Goal: Information Seeking & Learning: Understand process/instructions

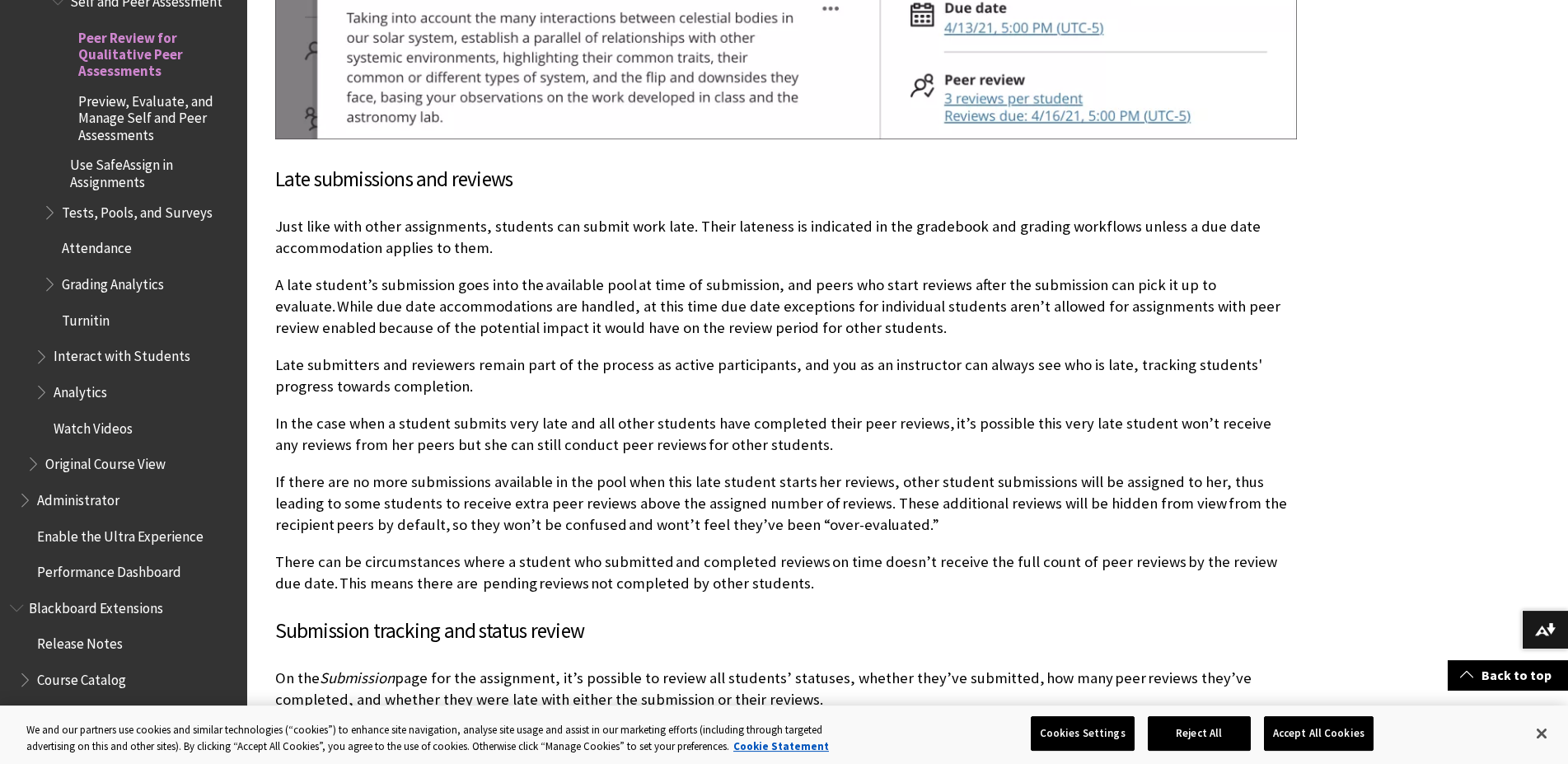
scroll to position [5631, 0]
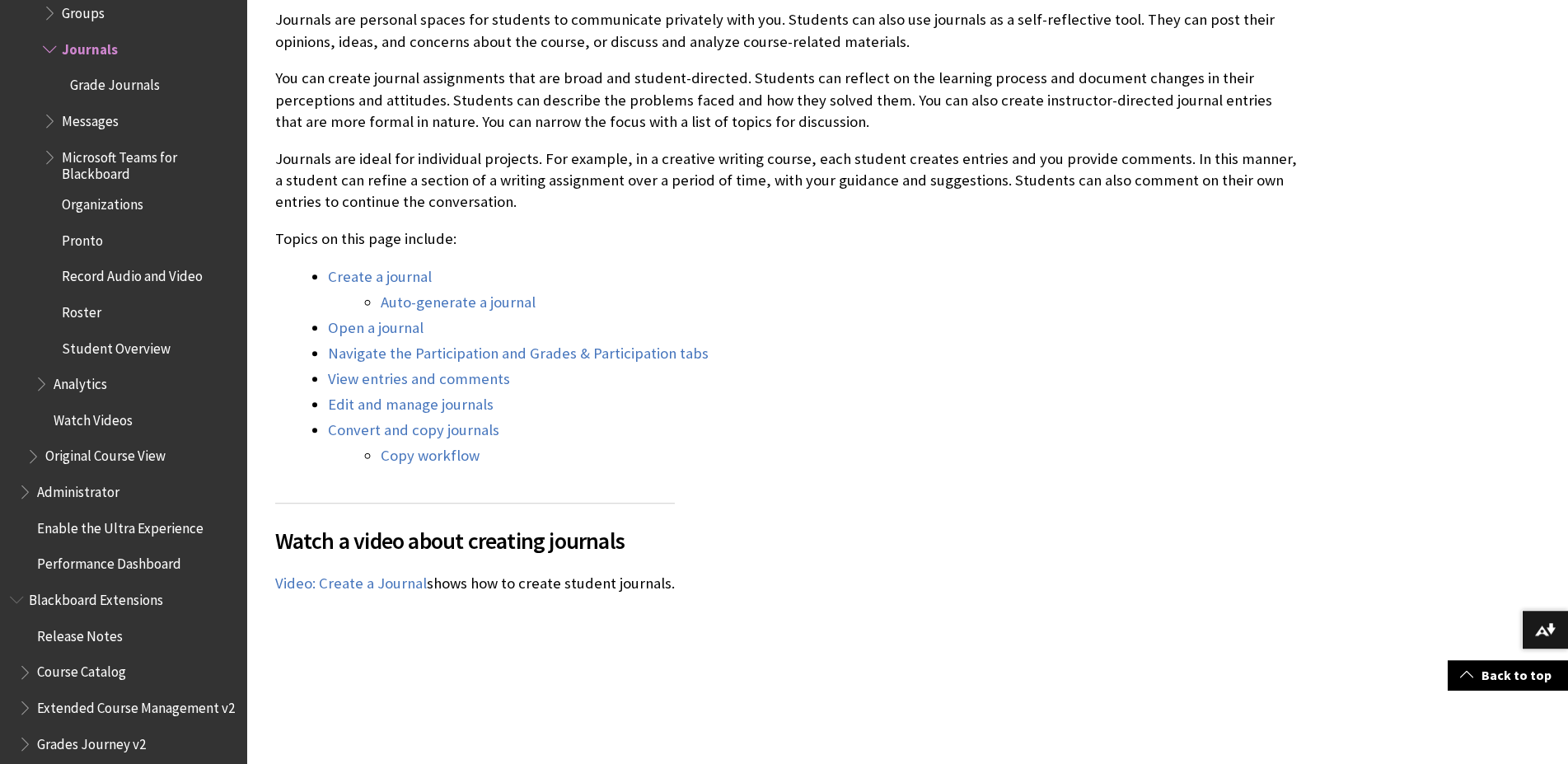
scroll to position [588, 0]
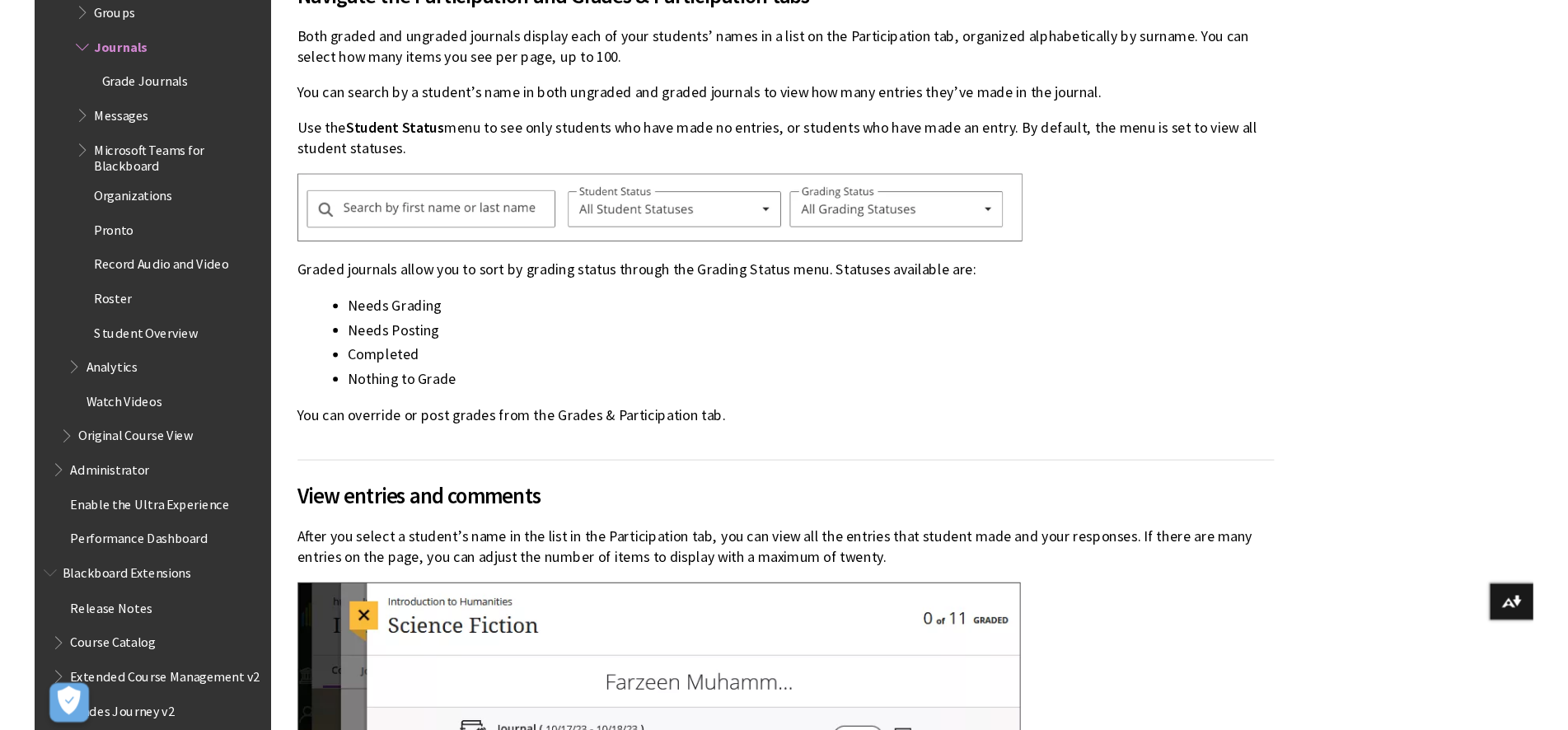
scroll to position [5118, 0]
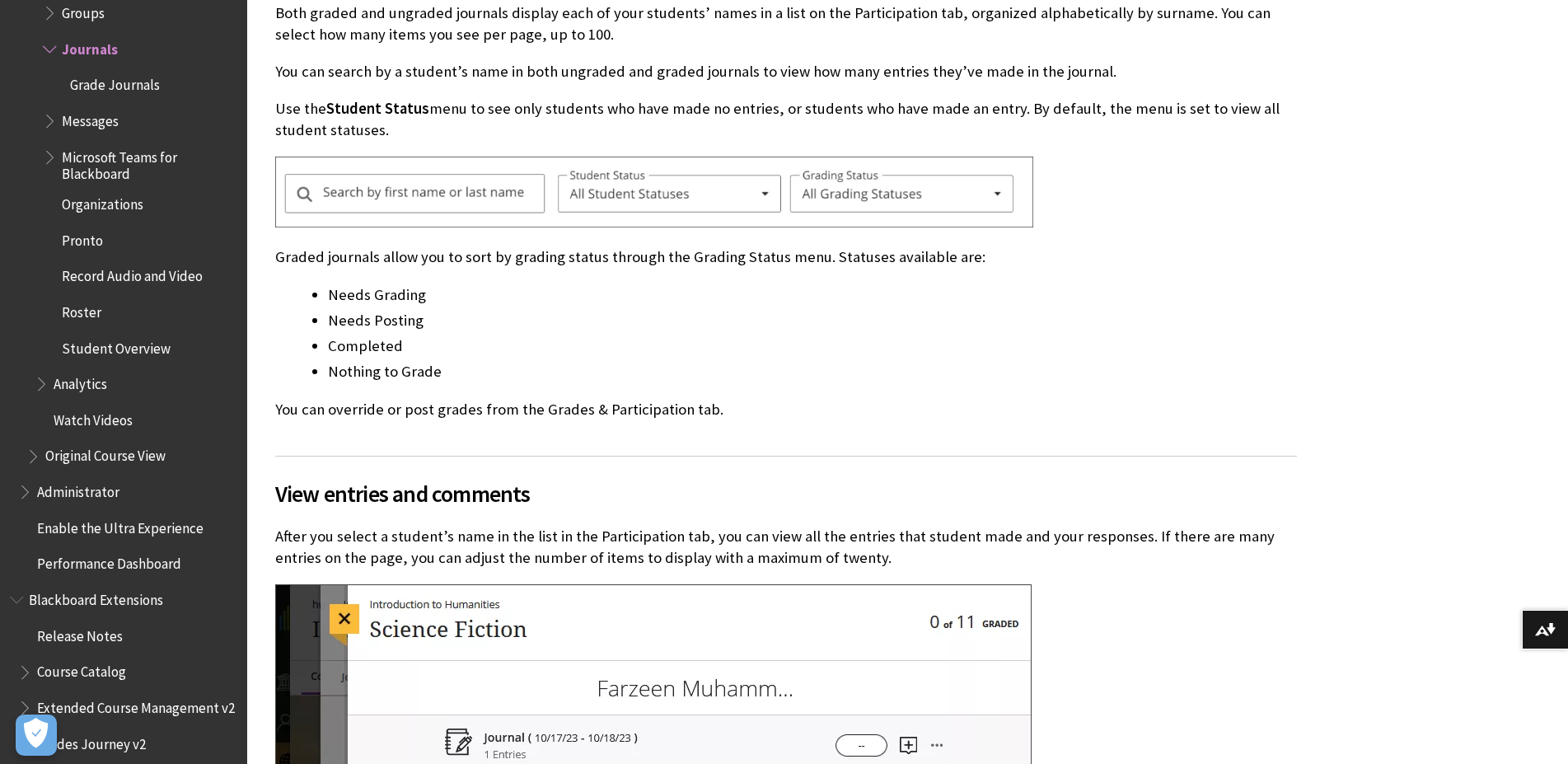
click at [675, 472] on h2 "View entries and comments" at bounding box center [786, 484] width 1022 height 55
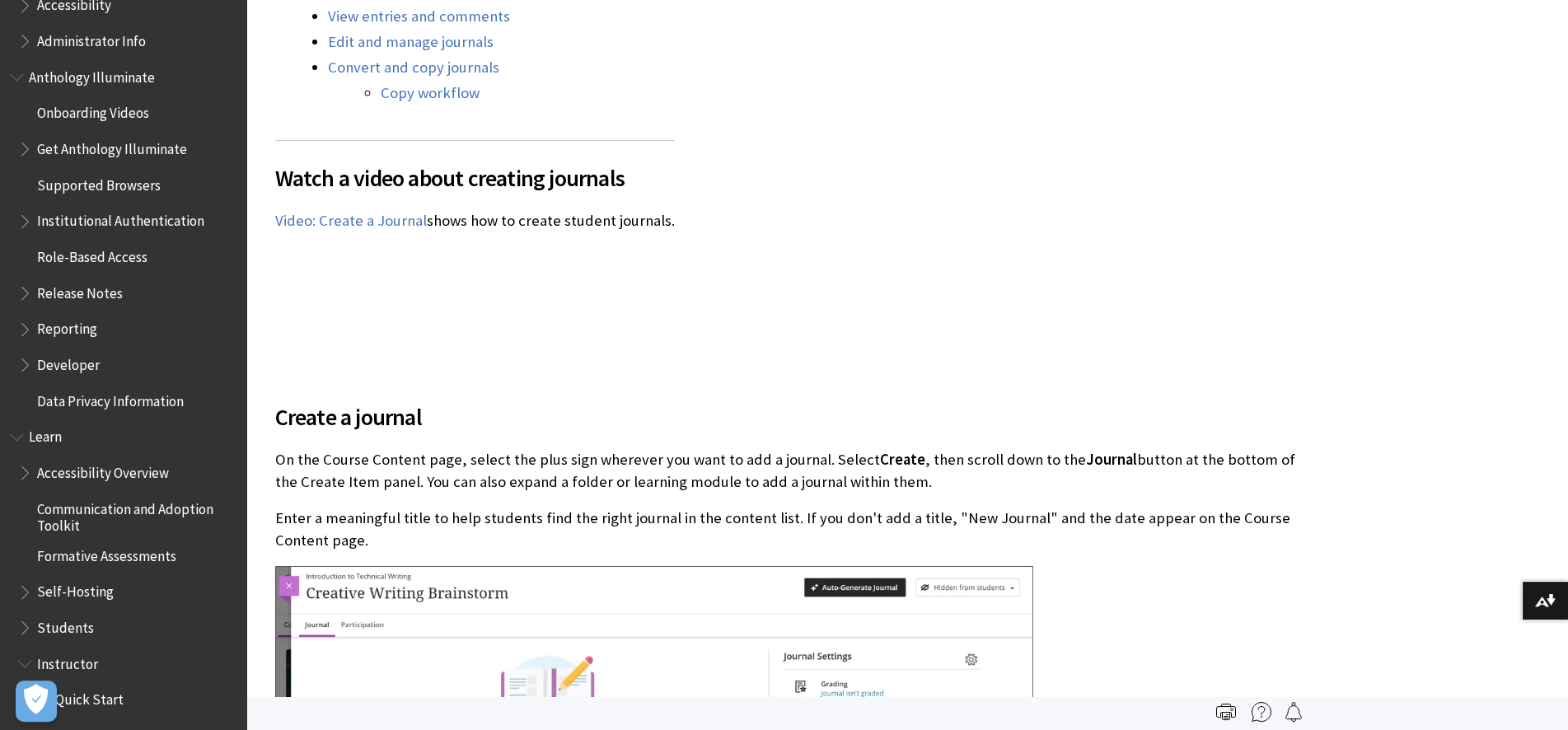
scroll to position [924, 0]
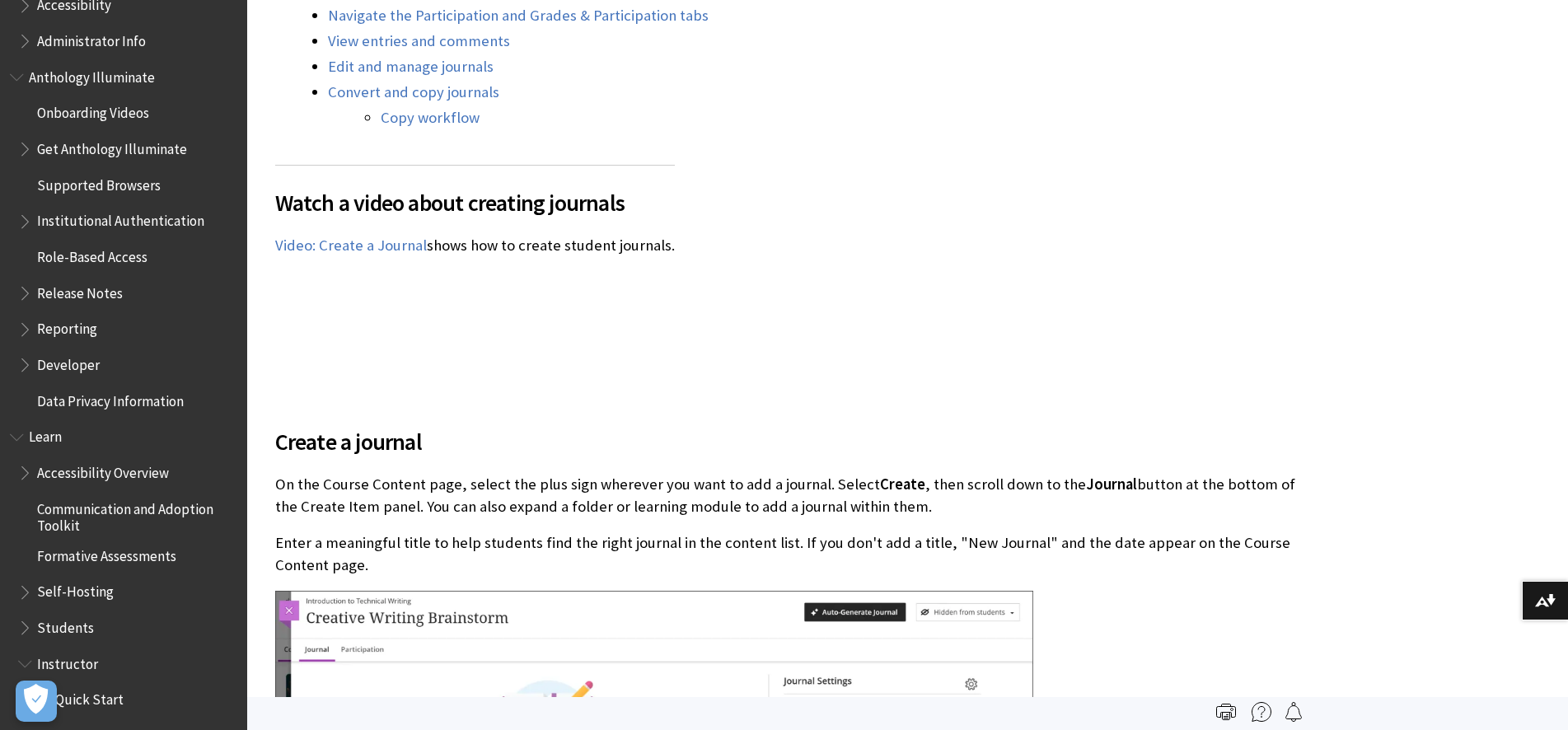
click at [664, 360] on div "Watch a video about creating journals The following narrated video provides a v…" at bounding box center [475, 275] width 400 height 220
click at [546, 325] on div "Watch a video about creating journals The following narrated video provides a v…" at bounding box center [475, 275] width 400 height 220
drag, startPoint x: 375, startPoint y: 409, endPoint x: 383, endPoint y: 390, distance: 20.6
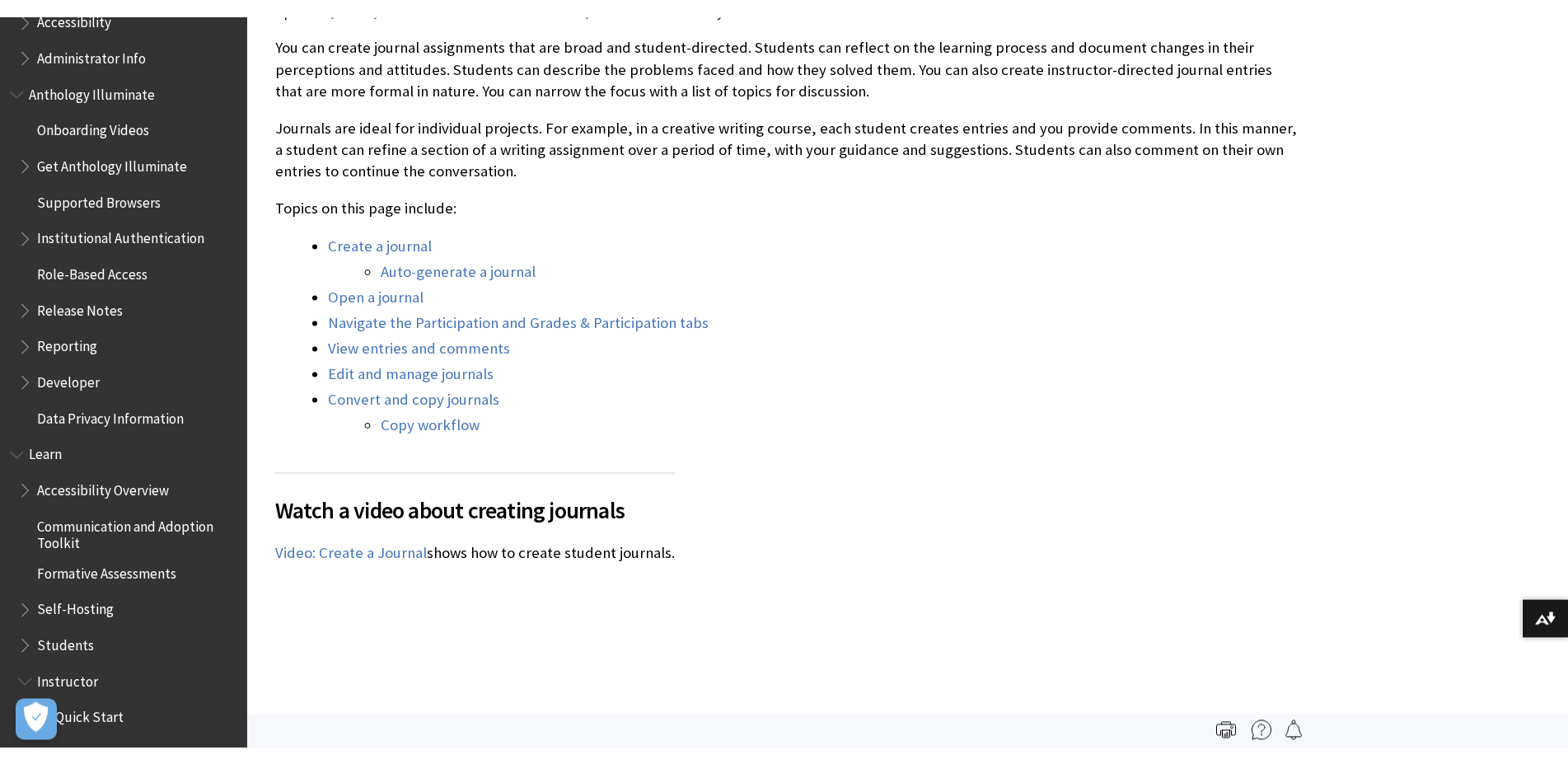
scroll to position [1008, 0]
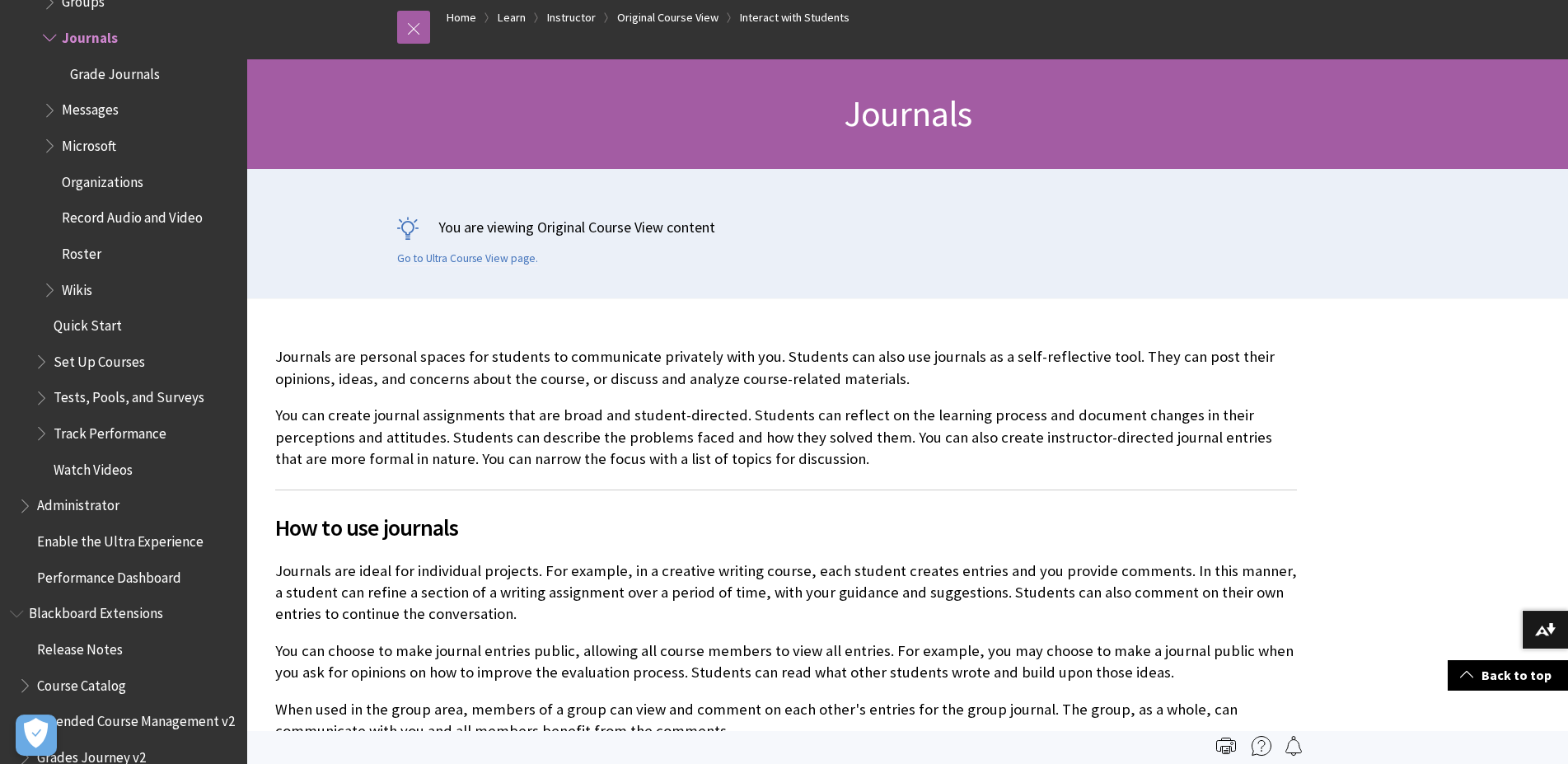
scroll to position [168, 0]
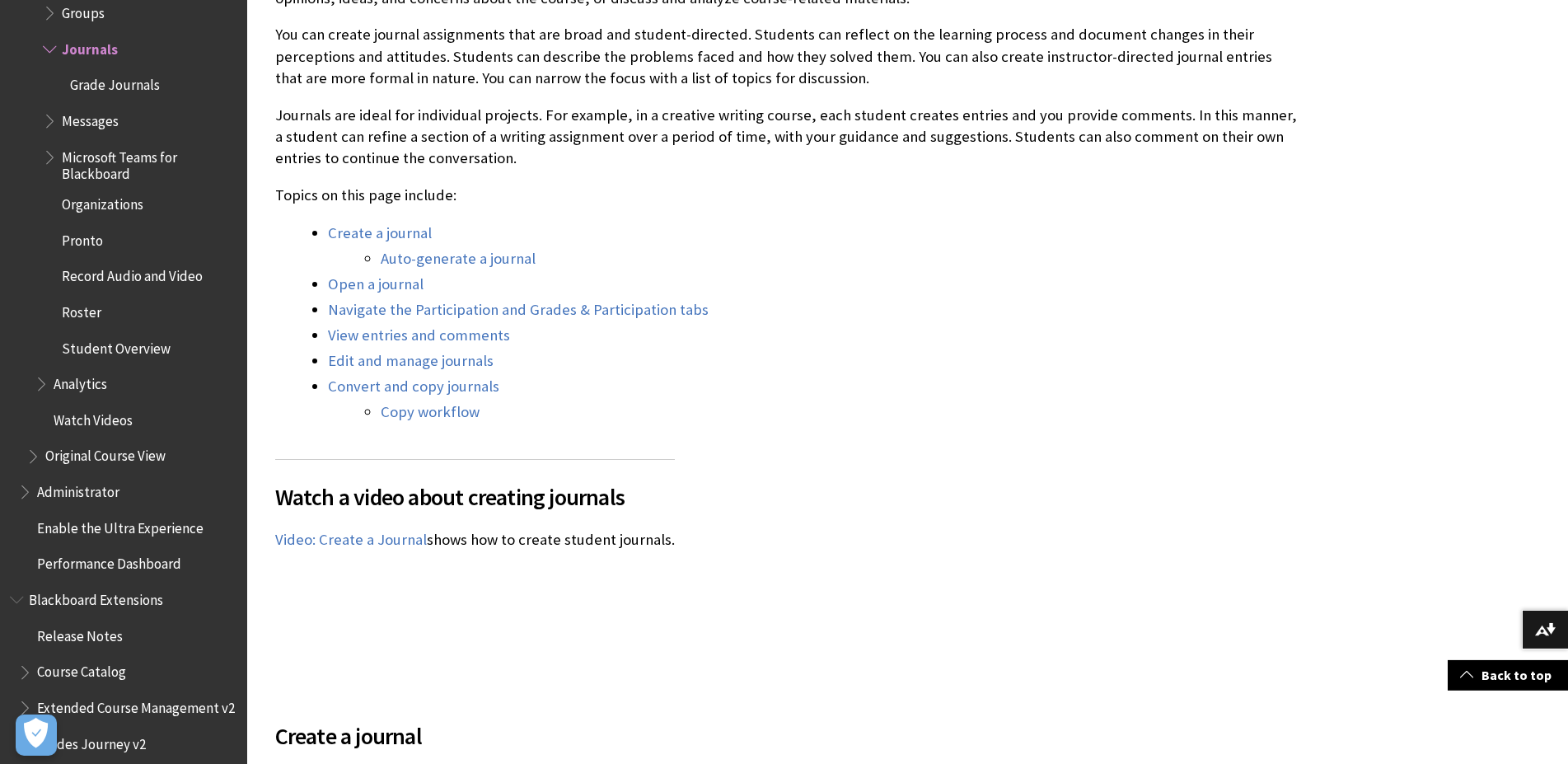
scroll to position [673, 0]
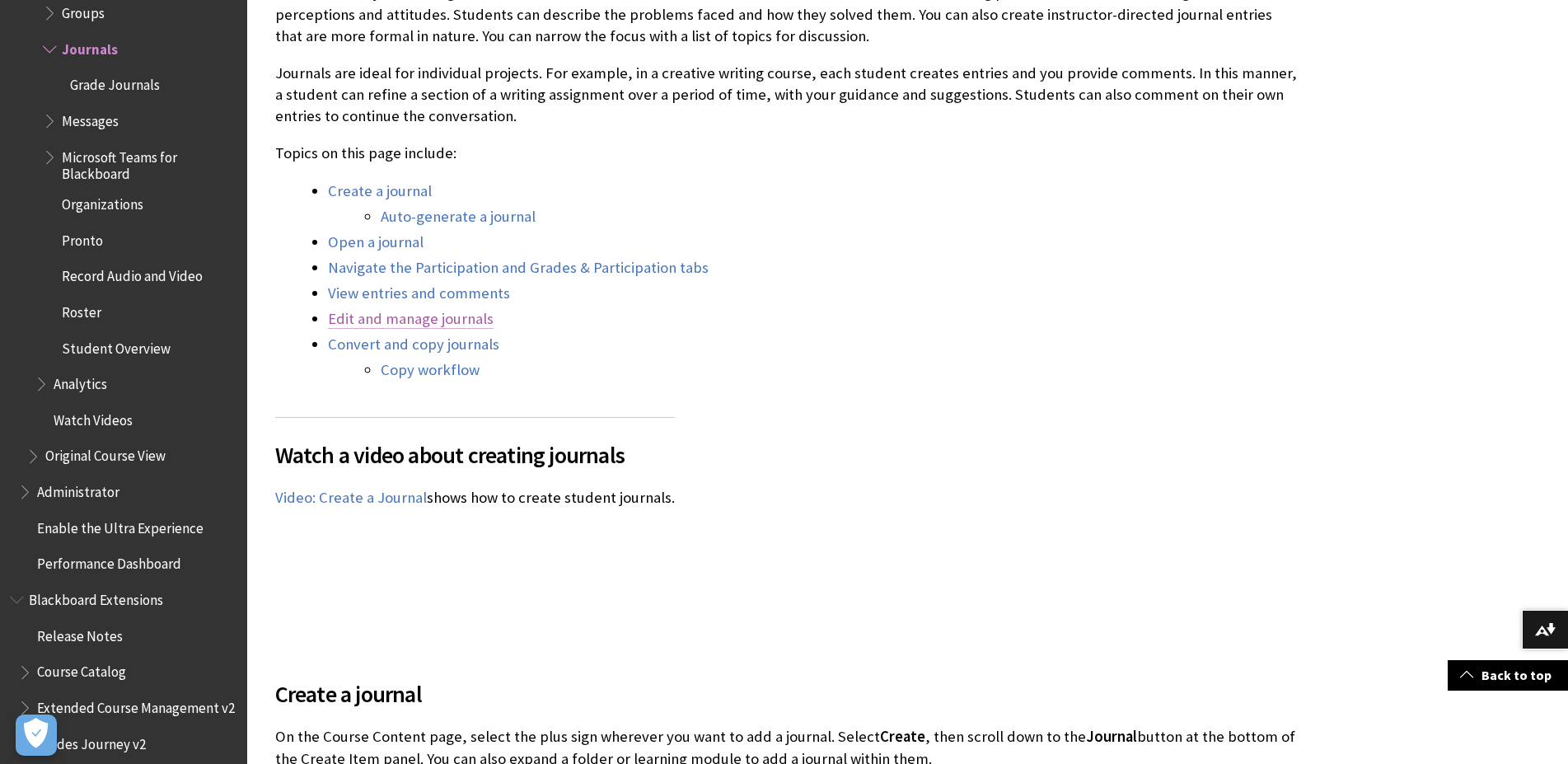
click at [470, 321] on link "Edit and manage journals" at bounding box center [410, 318] width 166 height 20
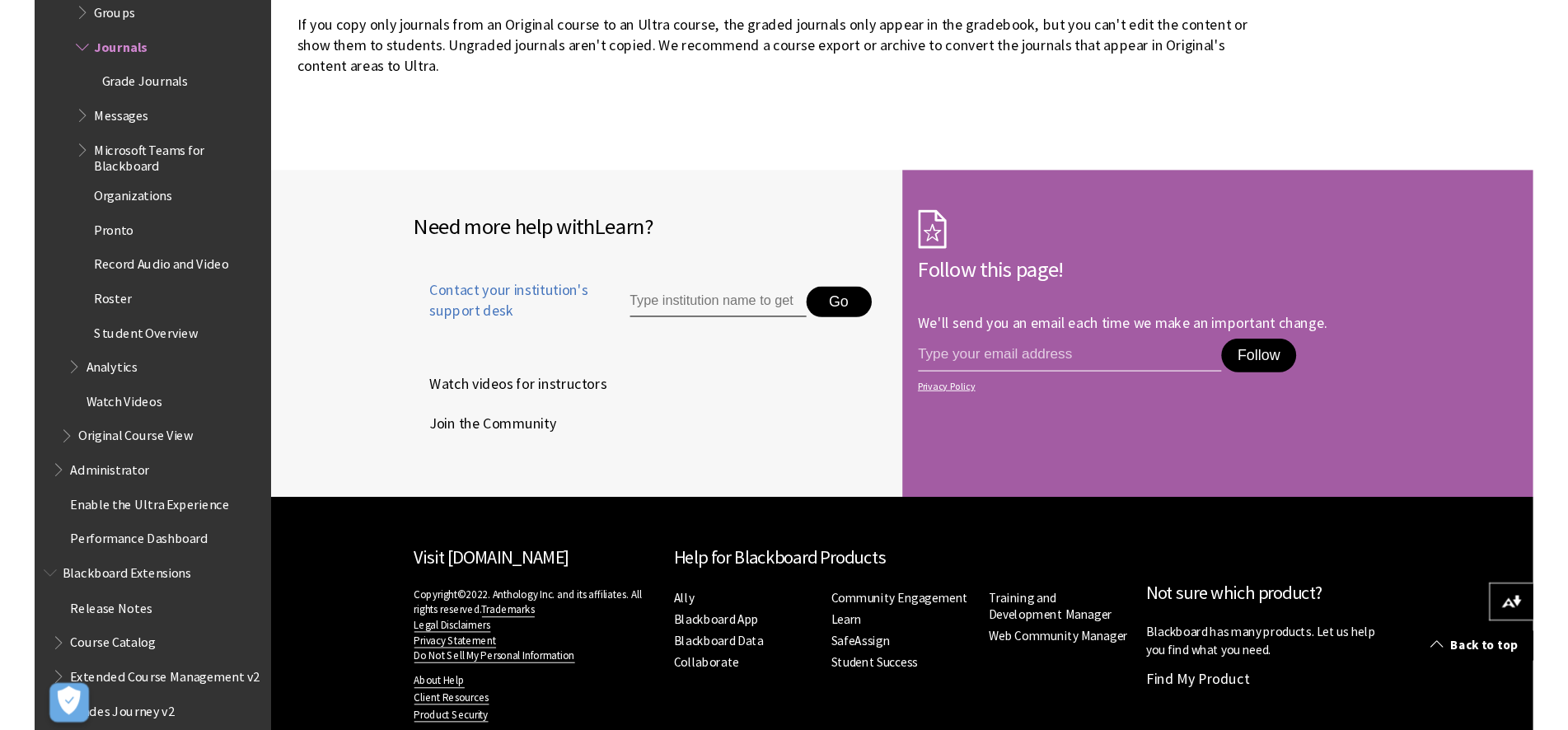
scroll to position [8594, 0]
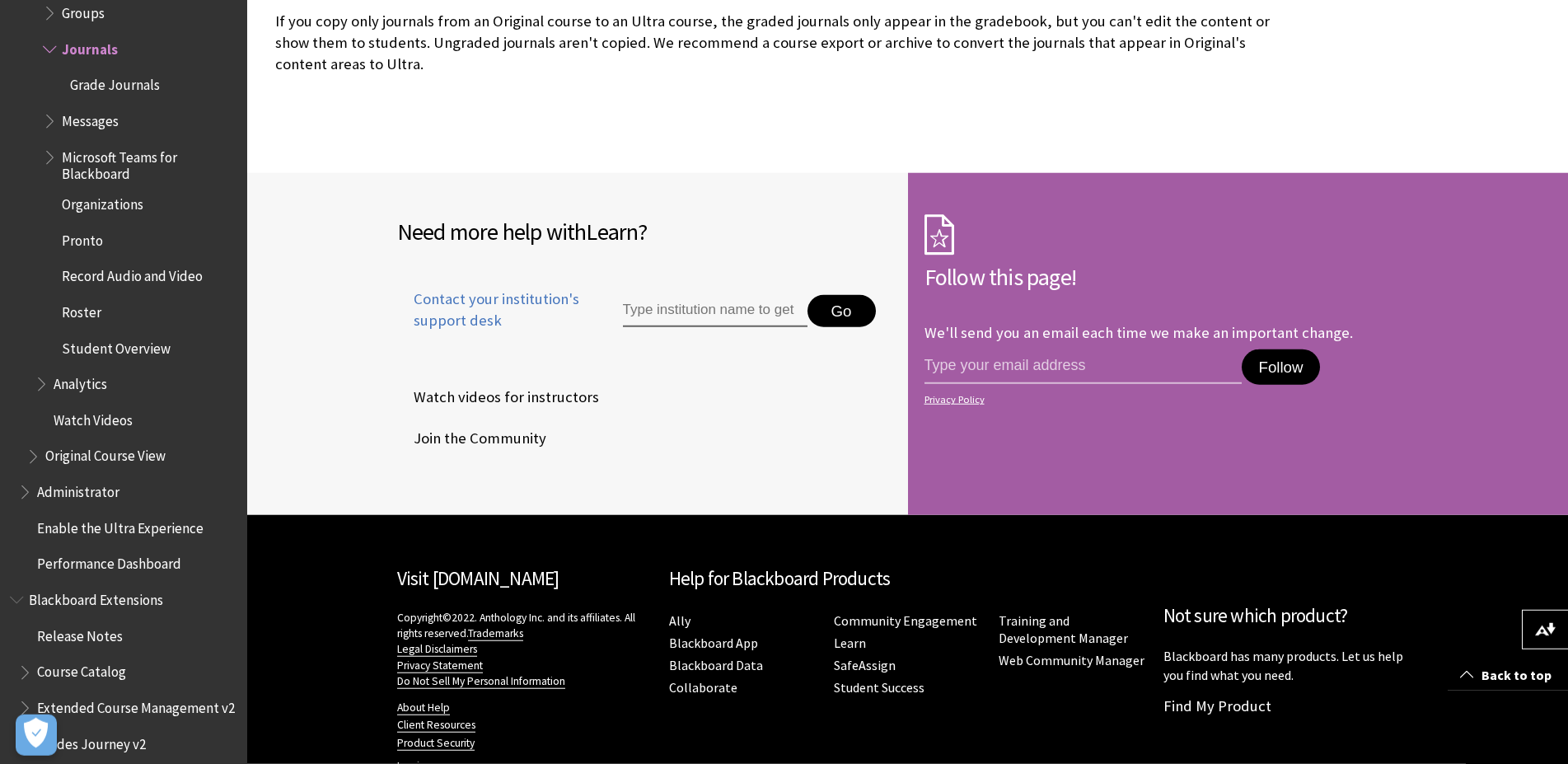
click at [589, 182] on div "Need more help with Learn ? Contact your institution's support desk Go Watch vi…" at bounding box center [577, 343] width 661 height 342
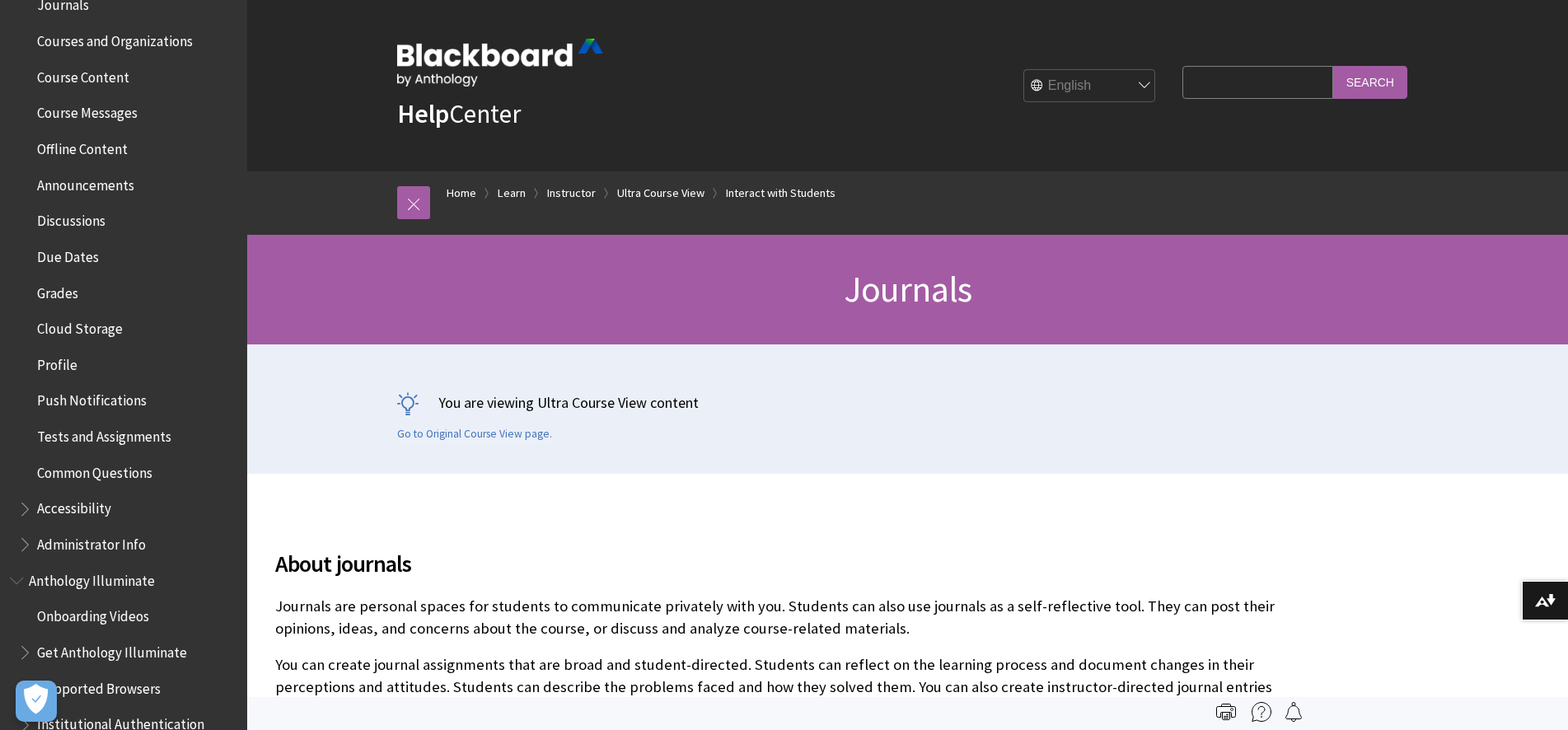
scroll to position [1034, 0]
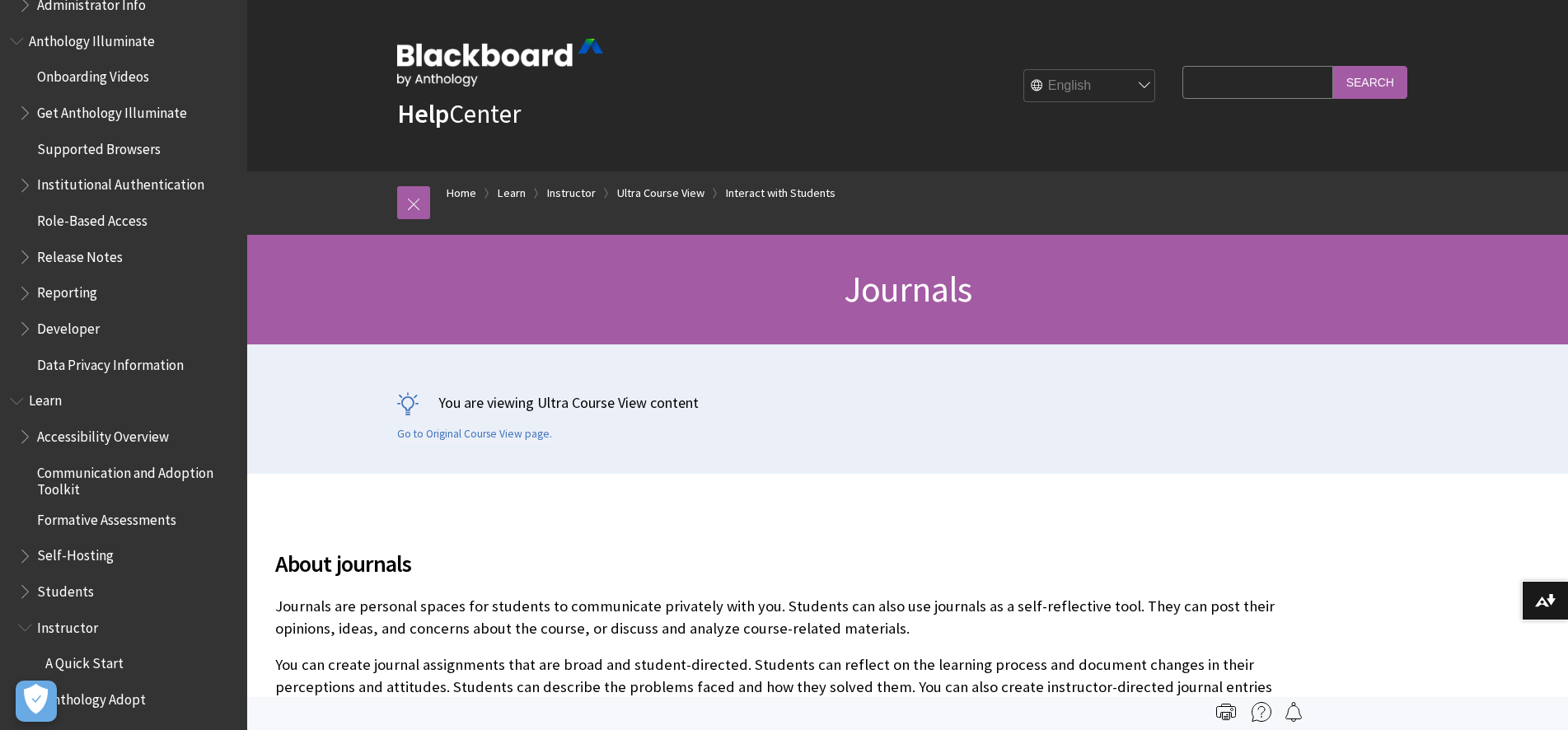
click at [527, 471] on div "You are viewing Ultra Course View content Go to Original Course View page." at bounding box center [907, 408] width 1055 height 129
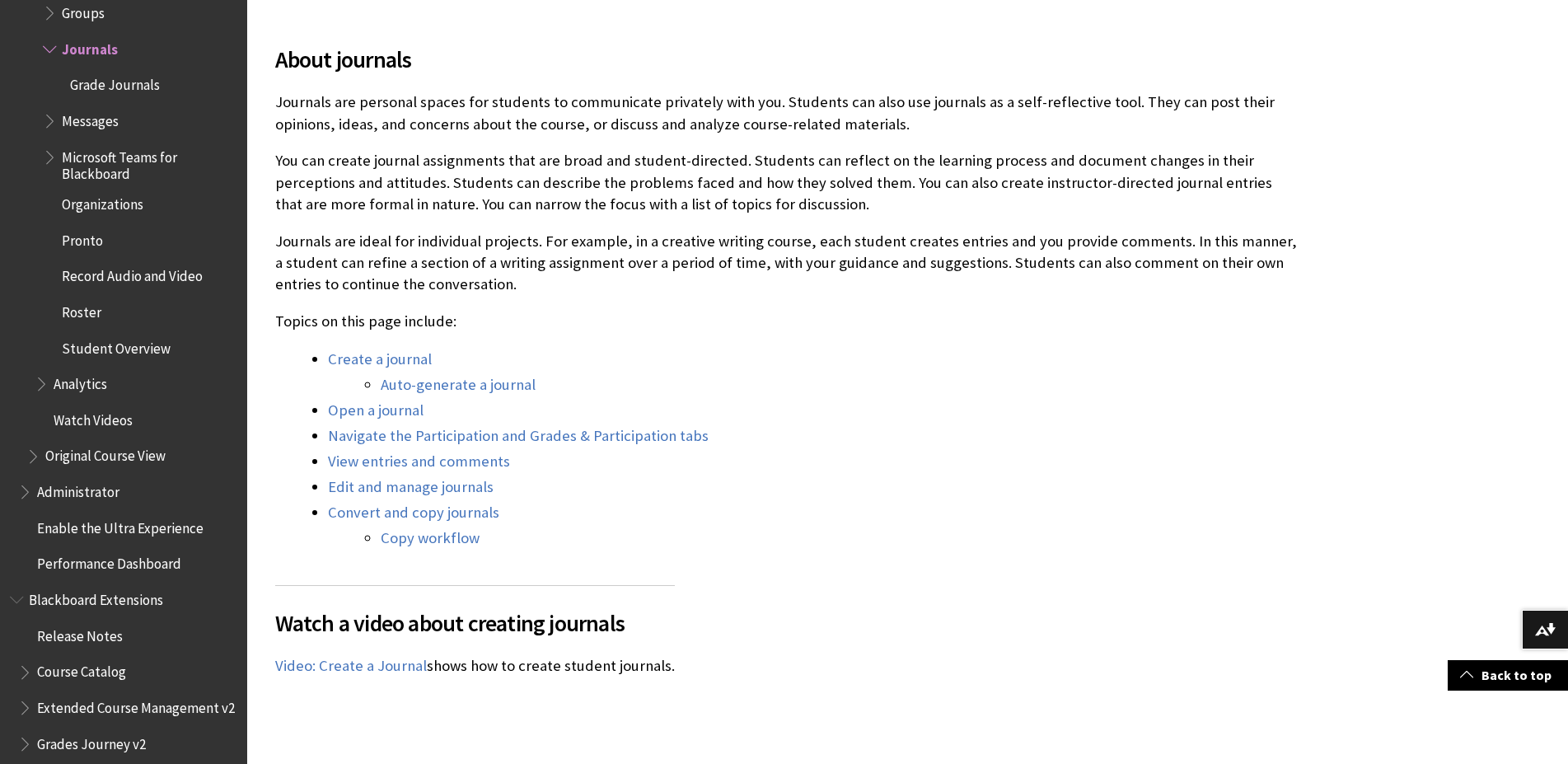
scroll to position [588, 0]
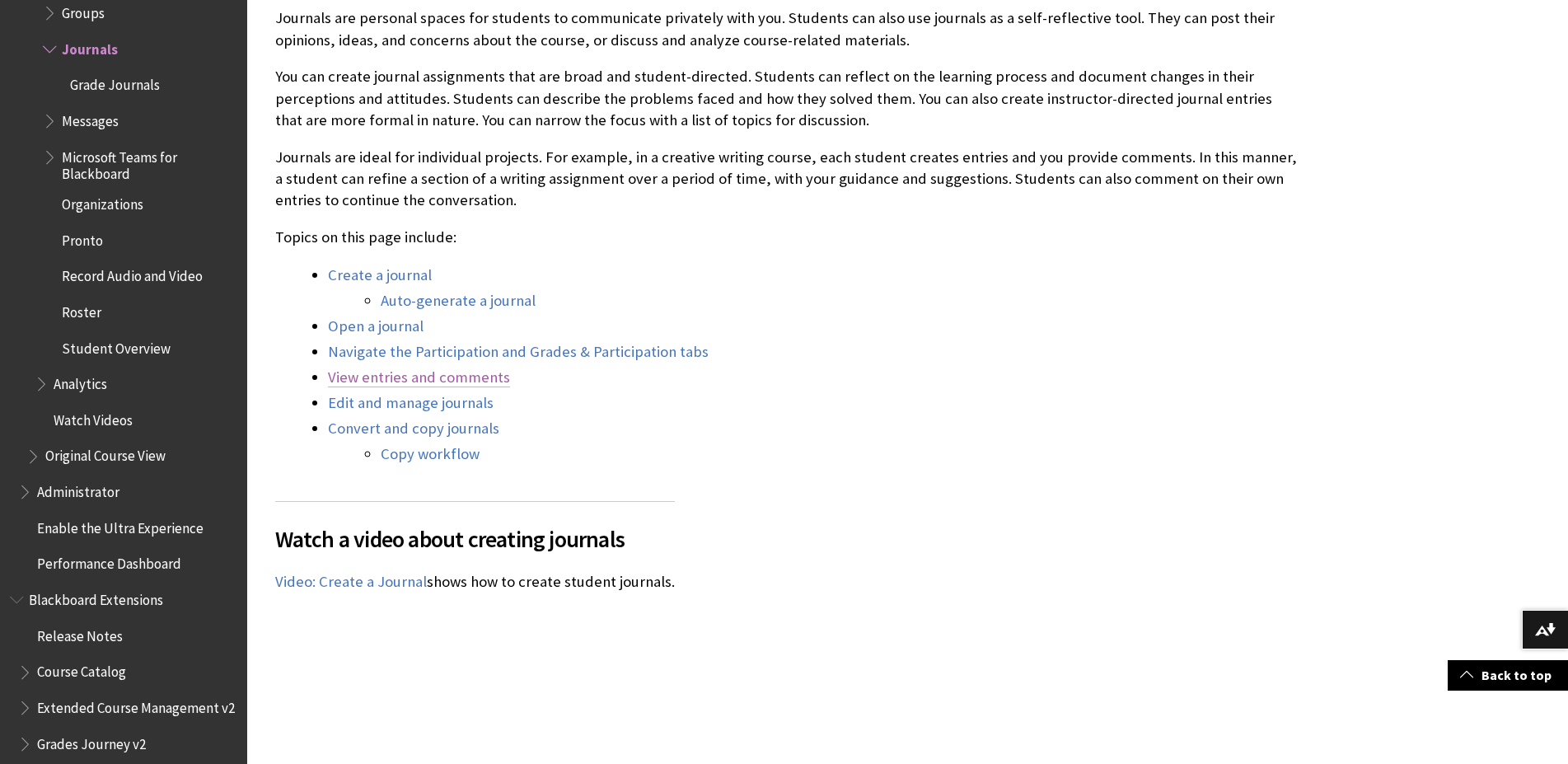
click at [467, 373] on link "View entries and comments" at bounding box center [419, 377] width 182 height 20
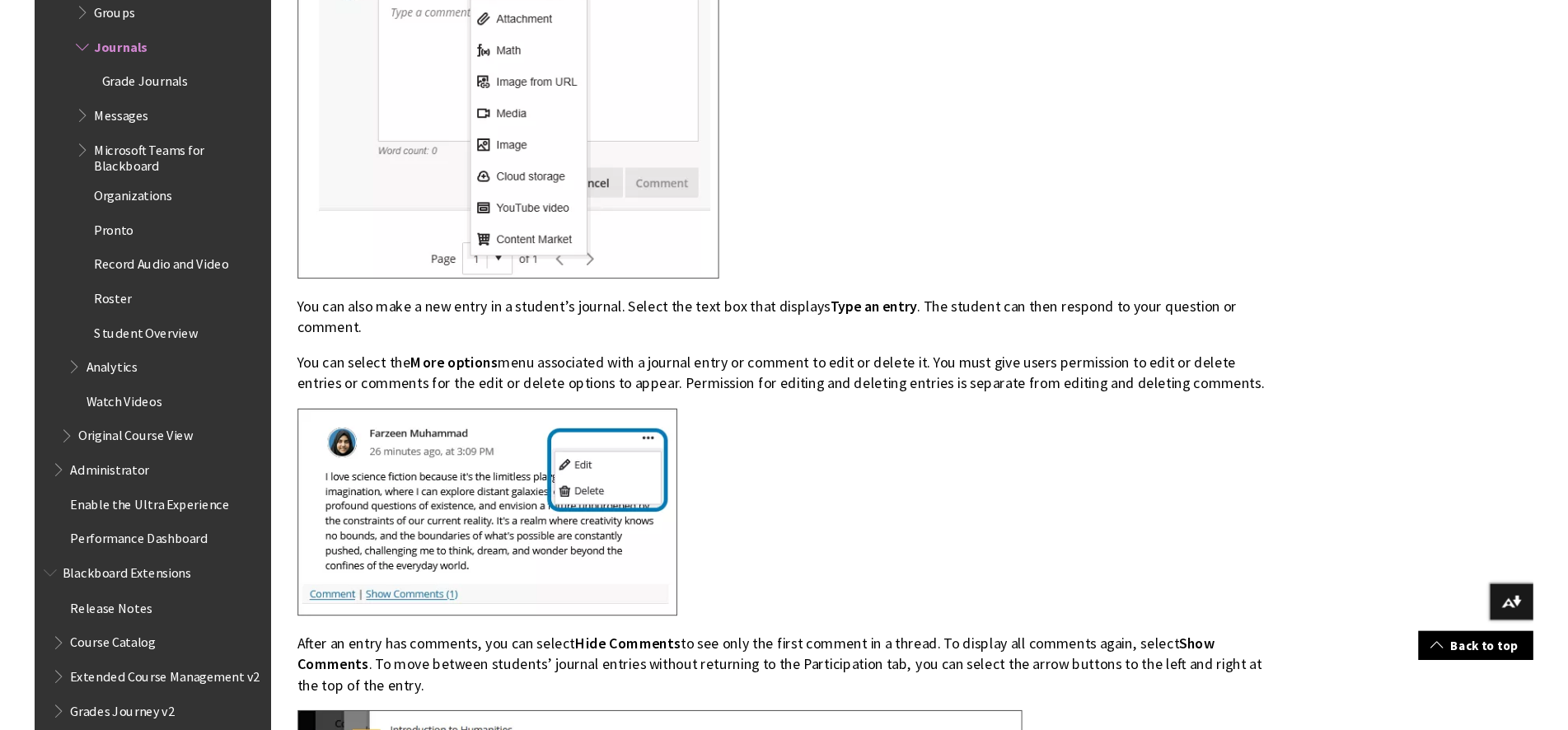
scroll to position [7175, 0]
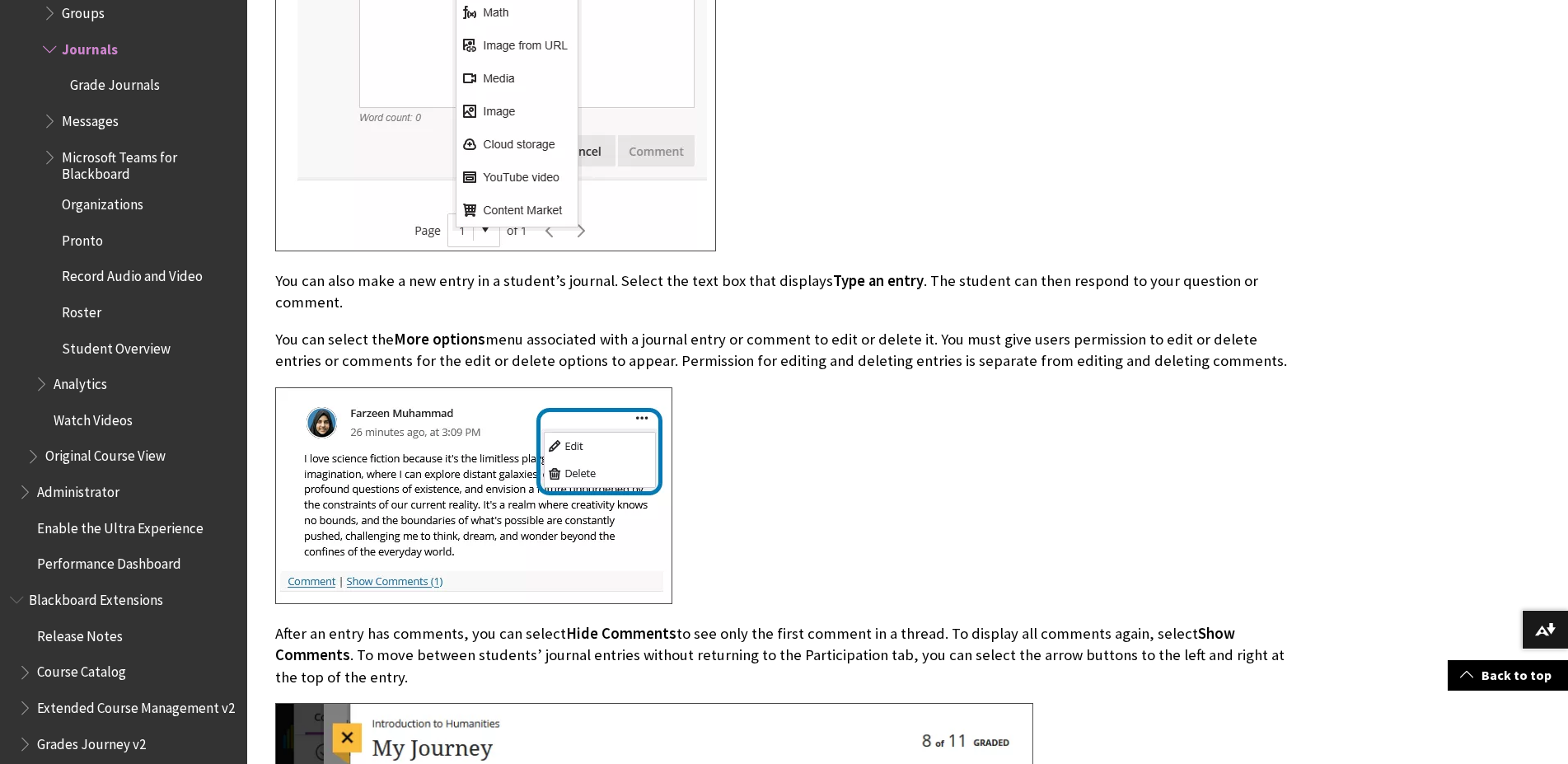
click at [859, 372] on p "You can select the More options menu associated with a journal entry or comment…" at bounding box center [786, 350] width 1022 height 43
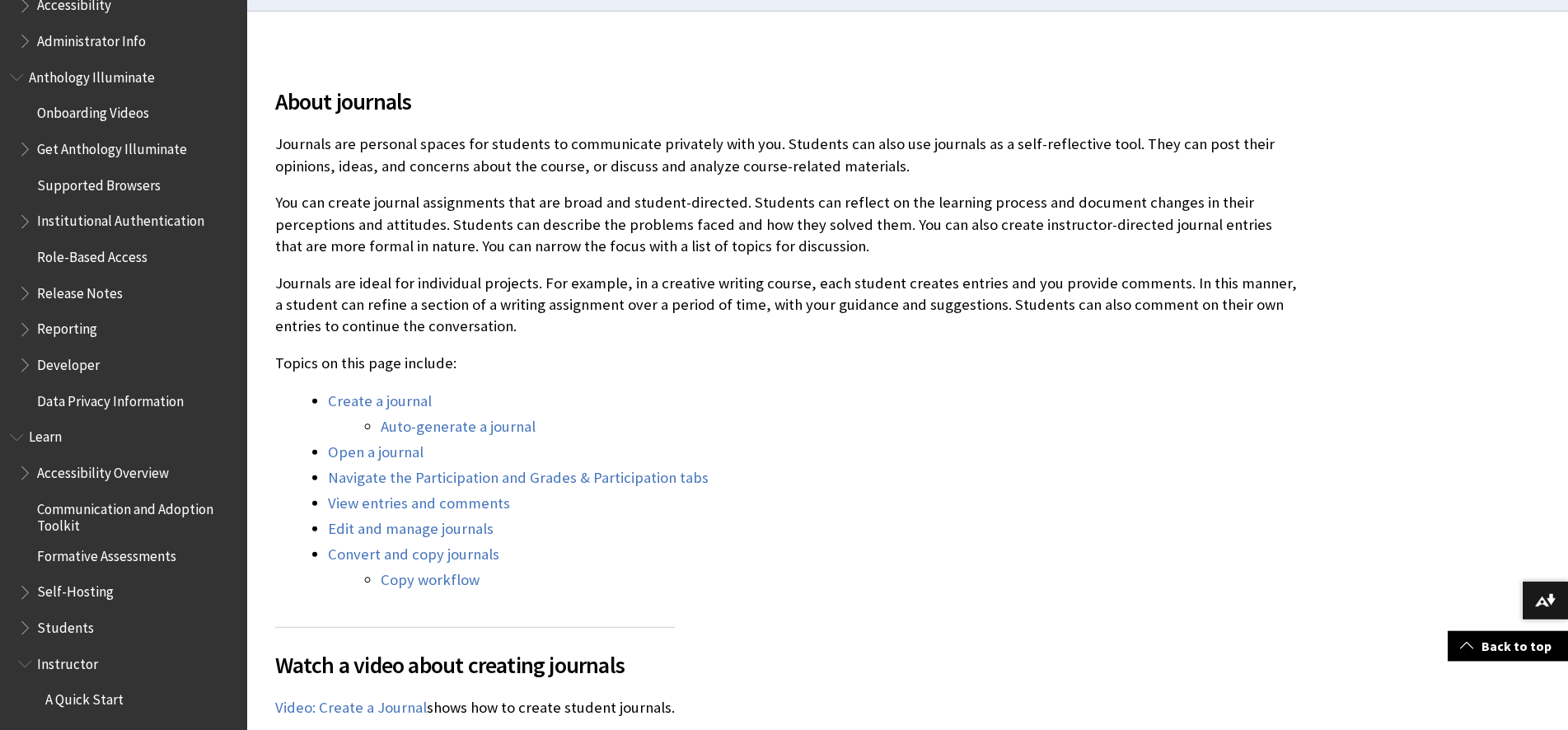
scroll to position [504, 0]
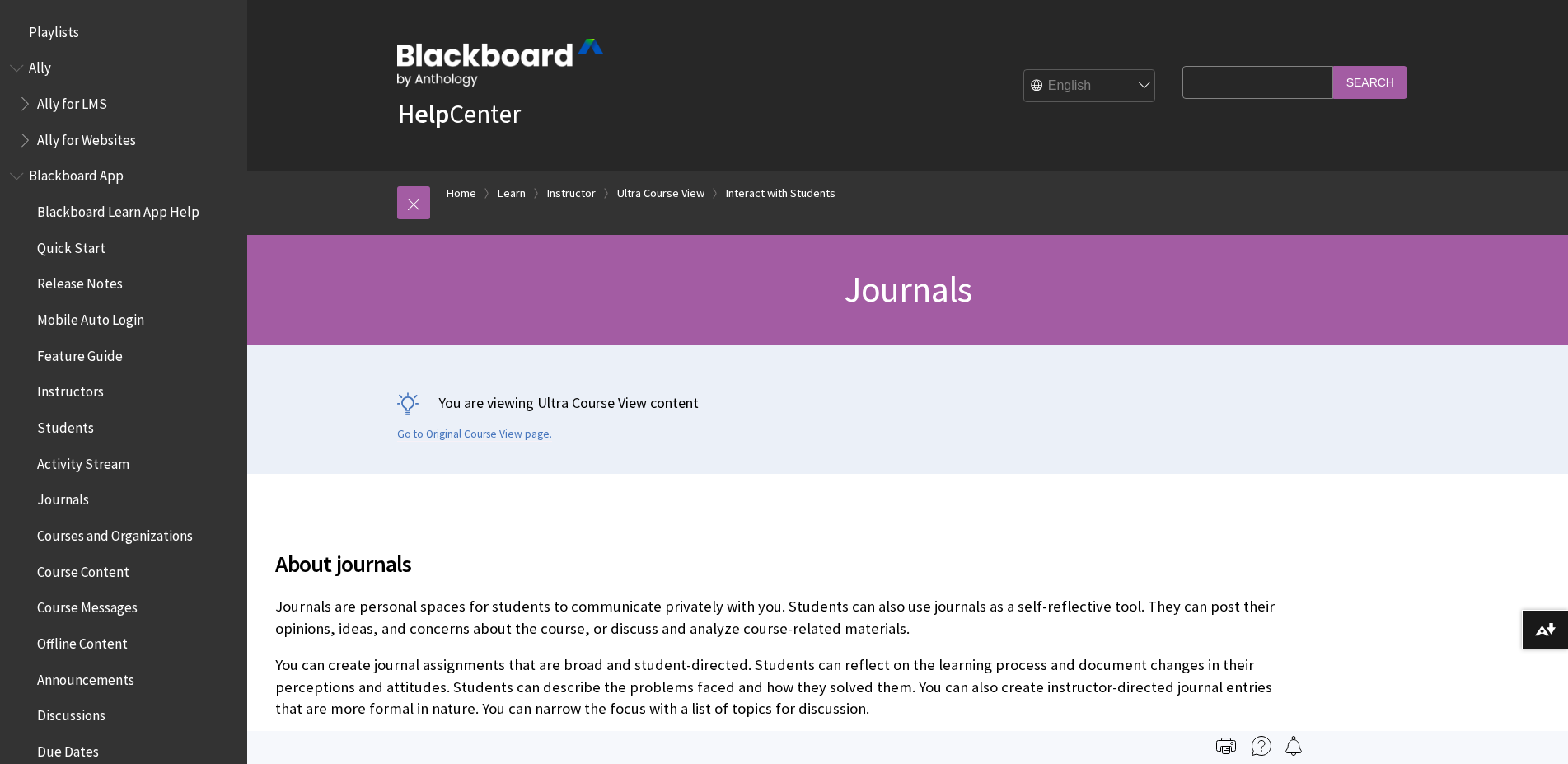
scroll to position [2833, 0]
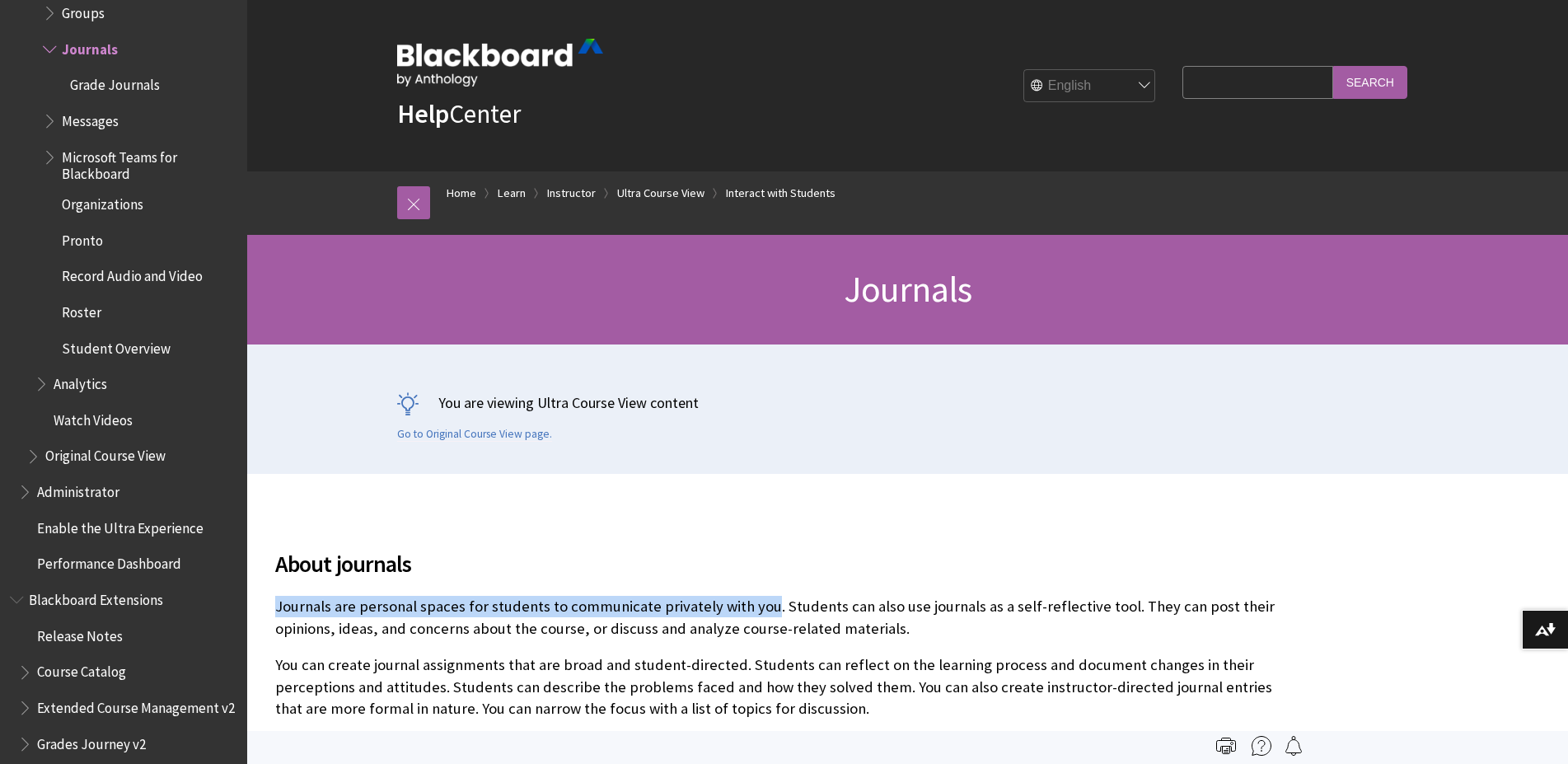
drag, startPoint x: 764, startPoint y: 612, endPoint x: 237, endPoint y: 601, distance: 527.1
copy p "Journals are personal spaces for students to communicate privately with you"
